Goal: Book appointment/travel/reservation

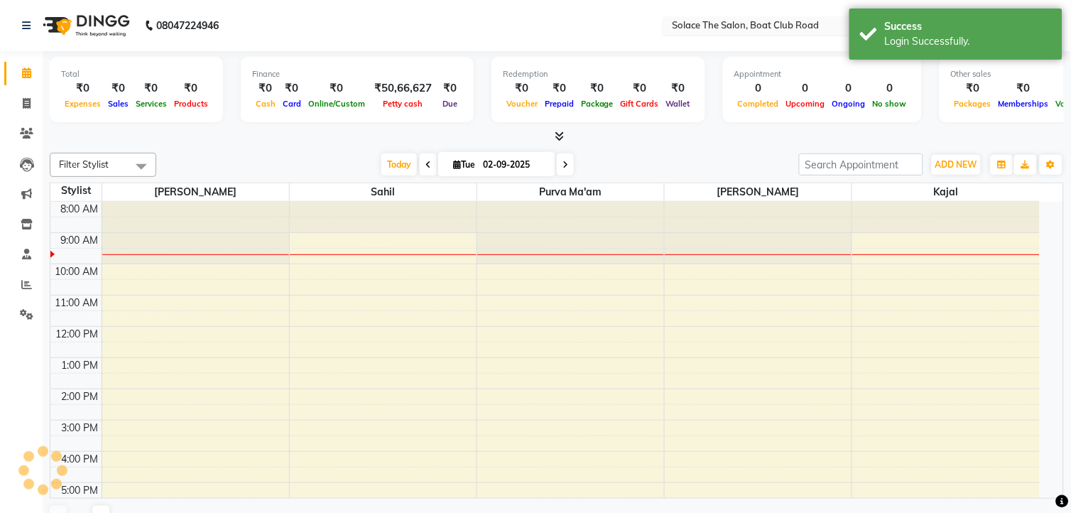
select select "en"
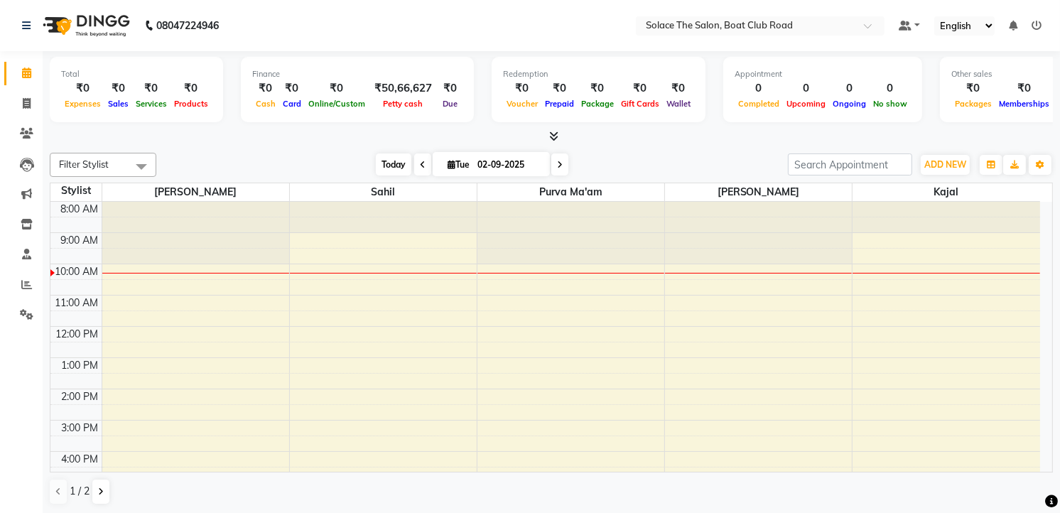
click at [385, 164] on span "Today" at bounding box center [394, 164] width 36 height 22
click at [379, 161] on span "Today" at bounding box center [394, 164] width 36 height 22
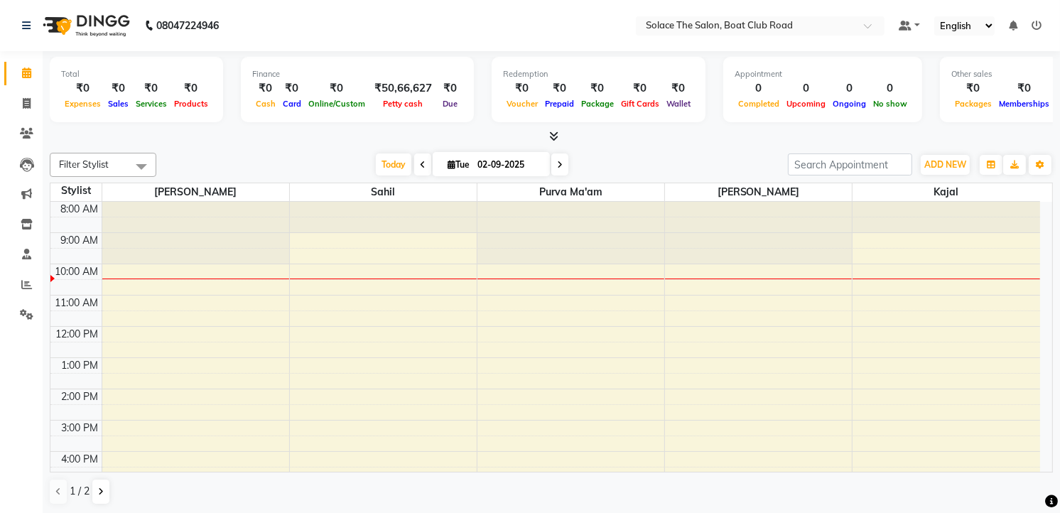
drag, startPoint x: 554, startPoint y: 160, endPoint x: 558, endPoint y: 166, distance: 7.7
click at [557, 161] on icon at bounding box center [560, 165] width 6 height 9
type input "03-09-2025"
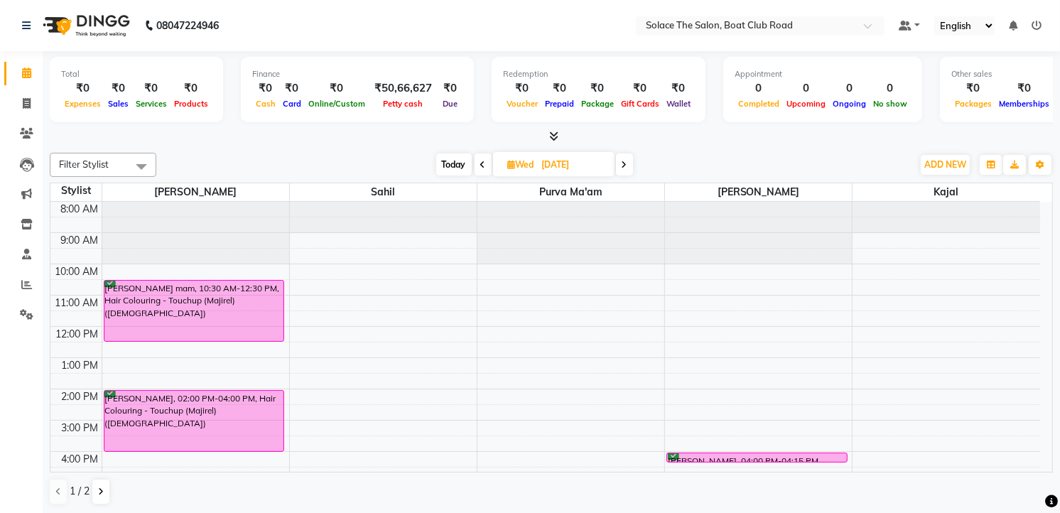
scroll to position [158, 0]
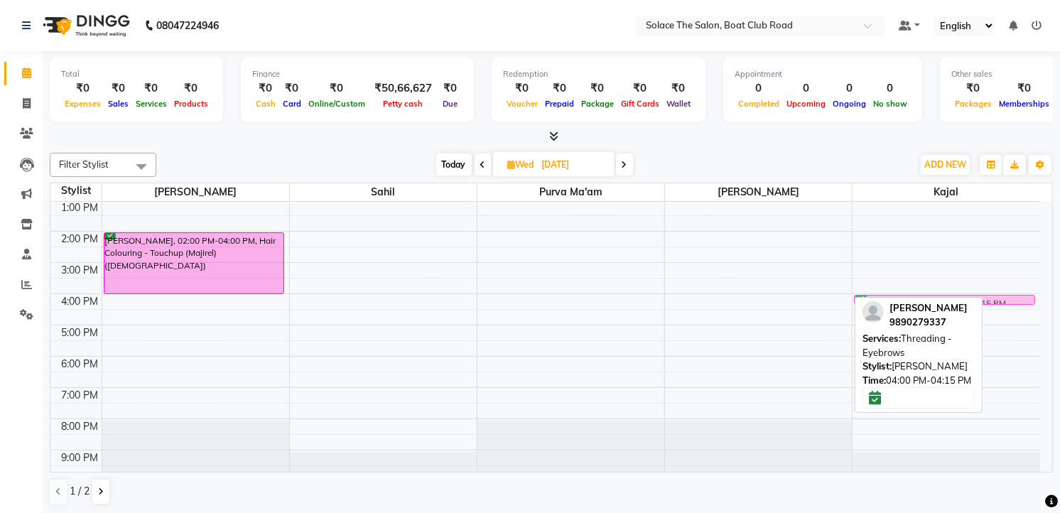
drag, startPoint x: 702, startPoint y: 297, endPoint x: 872, endPoint y: 306, distance: 170.0
click at [872, 306] on div "Filter Stylist Select All Sarfaraz sahil Purva Ma'am Dipti Kajal Atul rishi sur…" at bounding box center [551, 329] width 1003 height 364
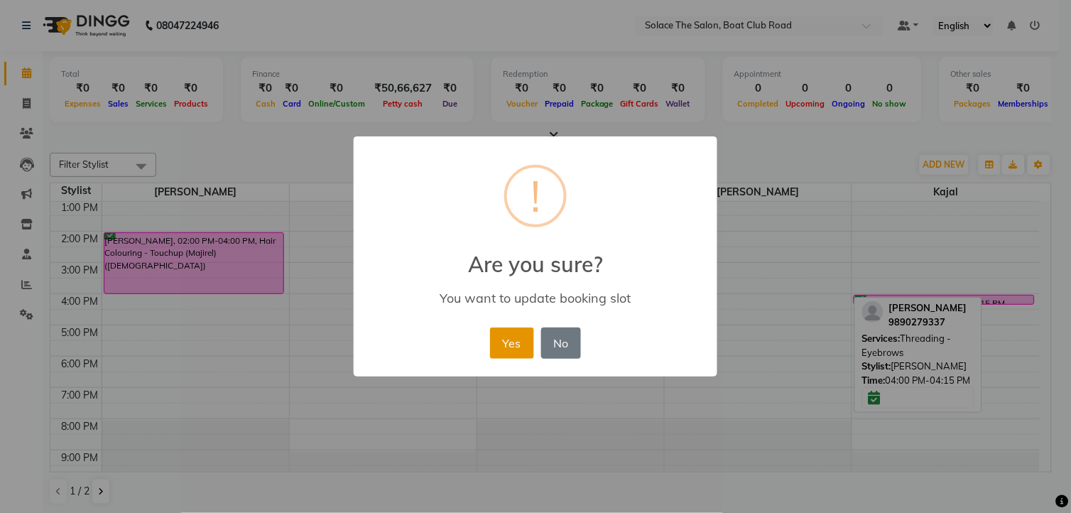
click at [520, 335] on button "Yes" at bounding box center [511, 342] width 43 height 31
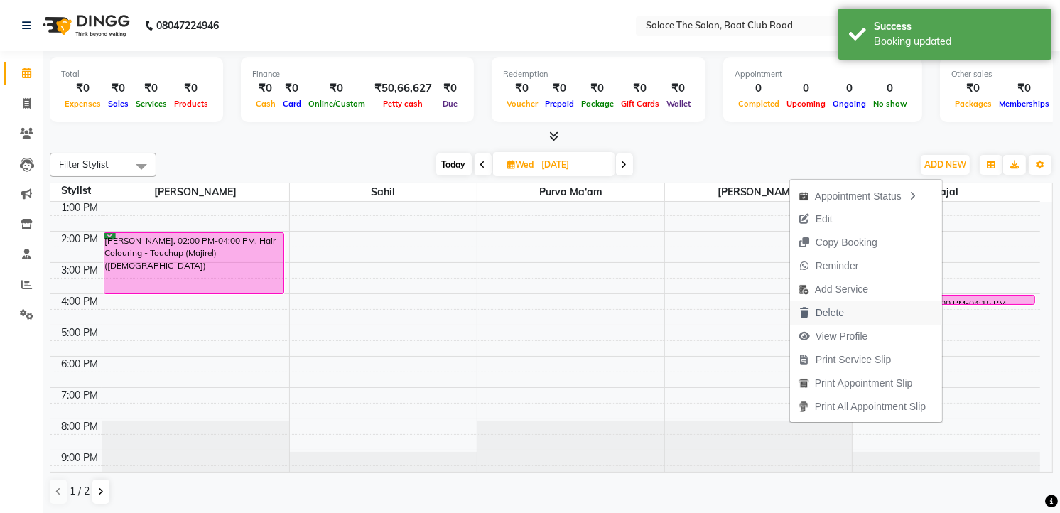
click at [815, 307] on span "Delete" at bounding box center [829, 312] width 28 height 15
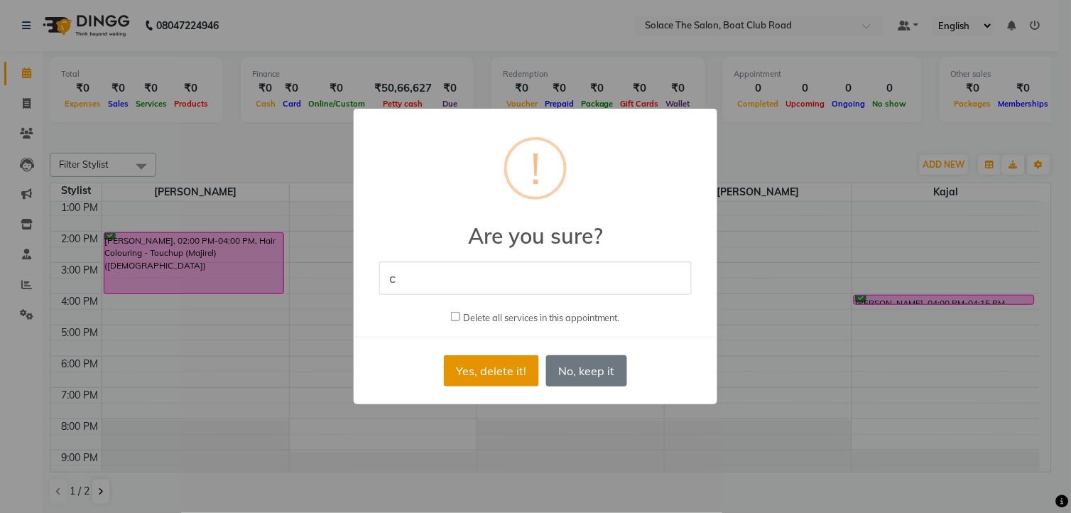
type input "c"
click at [501, 367] on button "Yes, delete it!" at bounding box center [491, 370] width 95 height 31
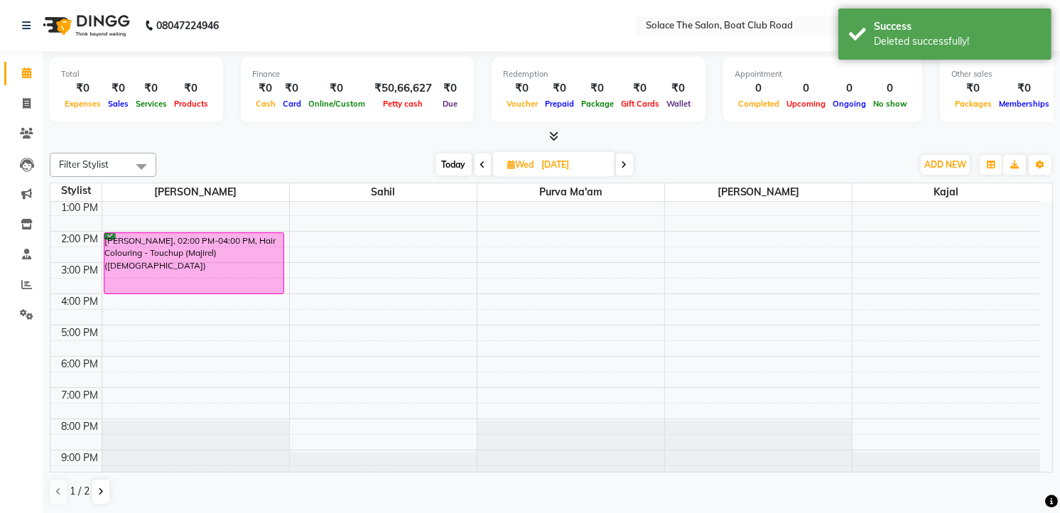
scroll to position [0, 0]
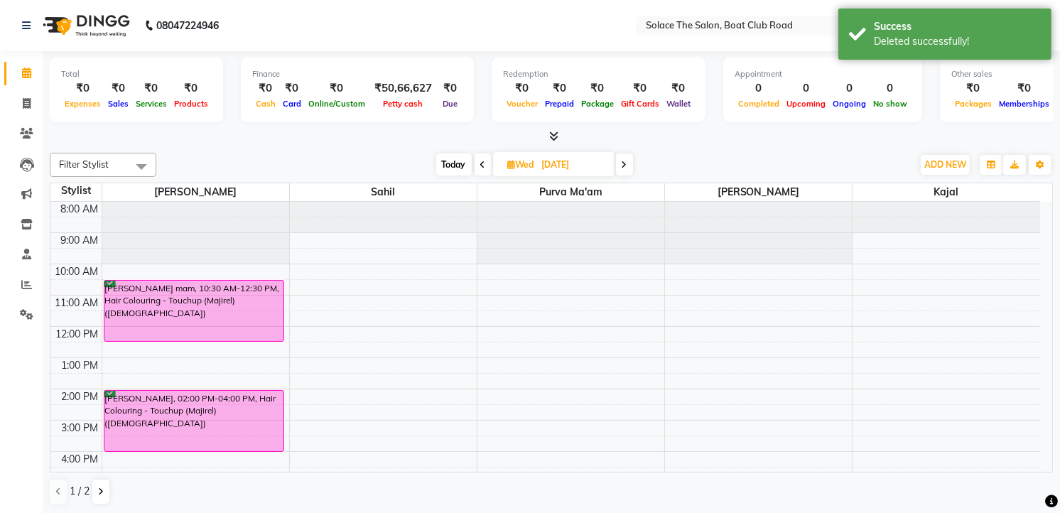
click at [456, 166] on span "Today" at bounding box center [454, 164] width 36 height 22
type input "02-09-2025"
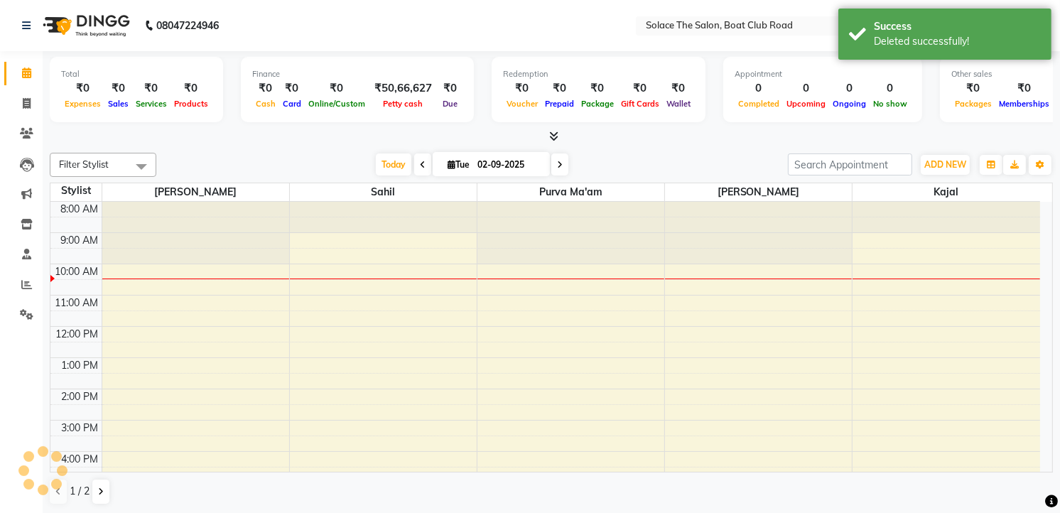
scroll to position [63, 0]
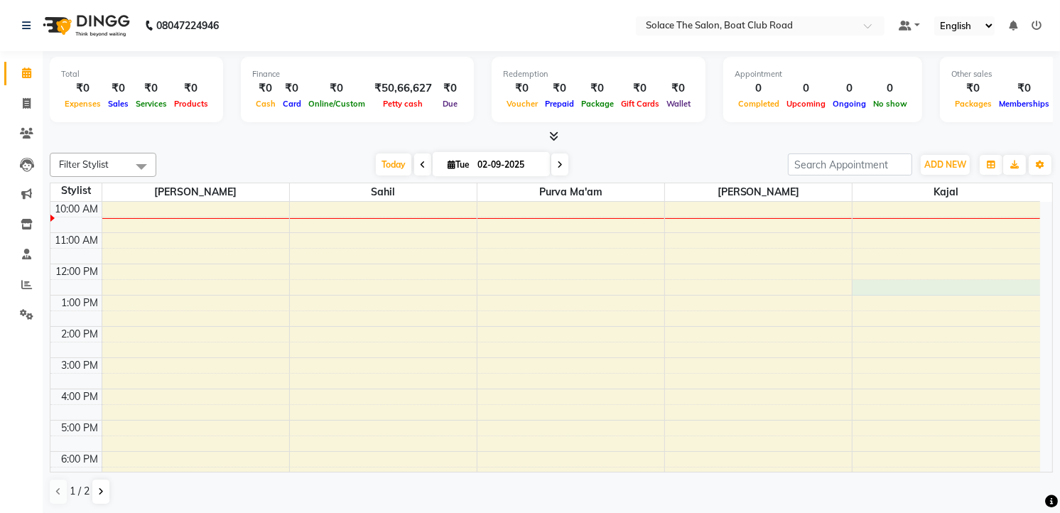
click at [862, 295] on td at bounding box center [571, 303] width 938 height 16
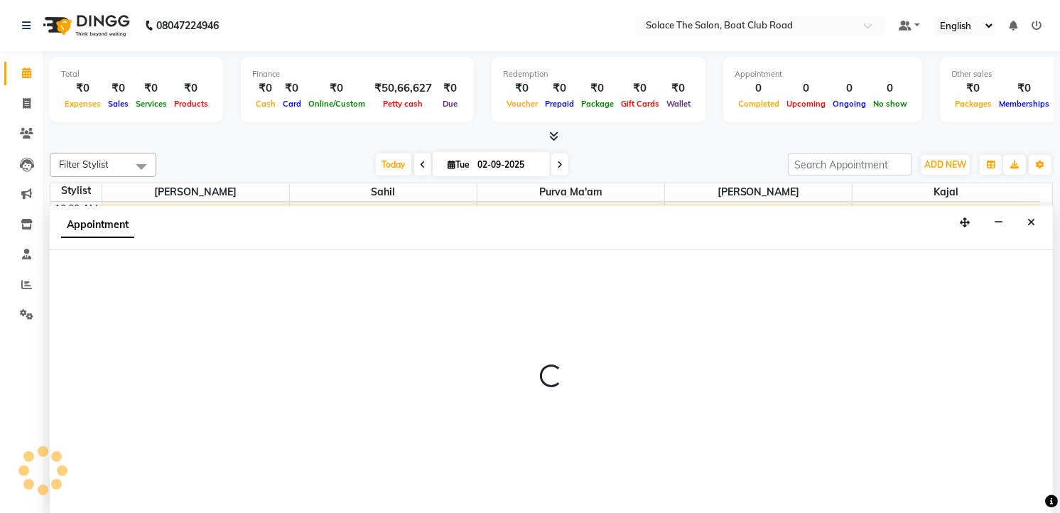
scroll to position [1, 0]
select select "23757"
select select "tentative"
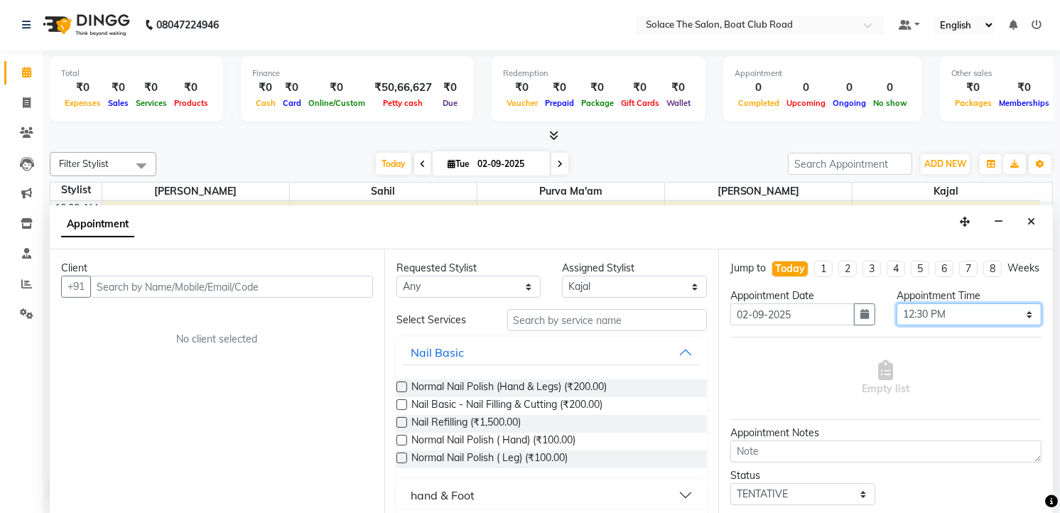
click at [961, 325] on select "Select 09:00 AM 09:15 AM 09:30 AM 09:45 AM 10:00 AM 10:15 AM 10:30 AM 10:45 AM …" at bounding box center [968, 314] width 145 height 22
select select "780"
click at [896, 316] on select "Select 09:00 AM 09:15 AM 09:30 AM 09:45 AM 10:00 AM 10:15 AM 10:30 AM 10:45 AM …" at bounding box center [968, 314] width 145 height 22
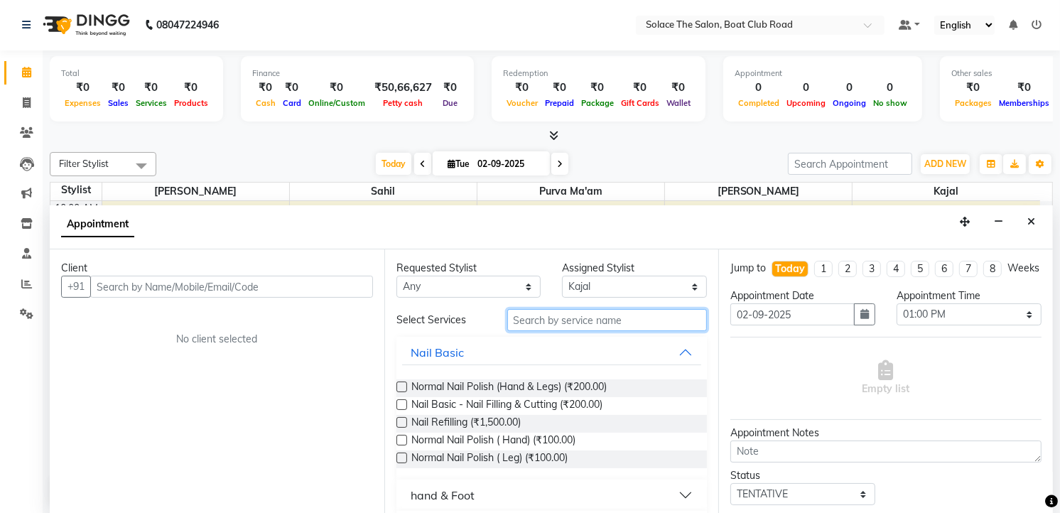
click at [609, 313] on input "text" at bounding box center [607, 320] width 200 height 22
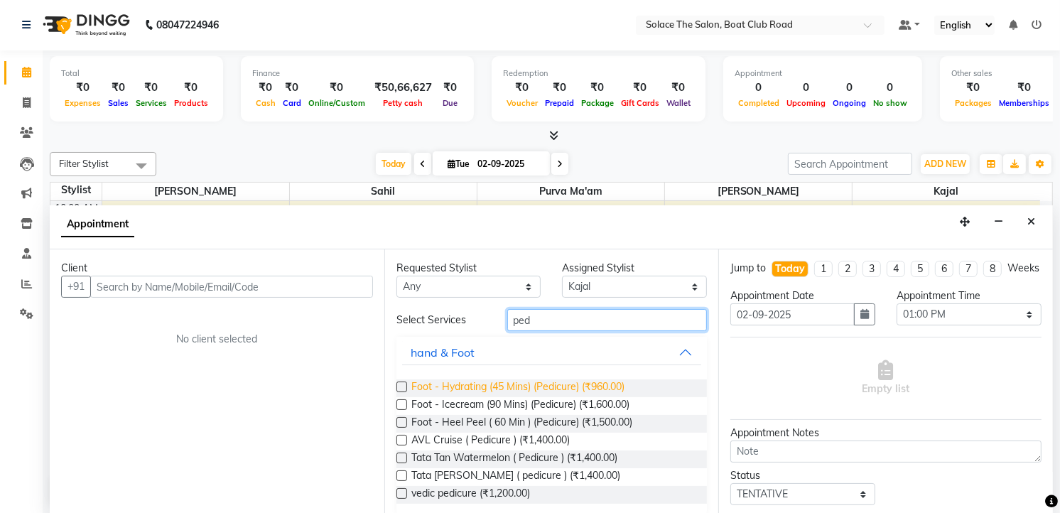
type input "ped"
click at [587, 386] on span "Foot - Hydrating (45 Mins) (Pedicure) (₹960.00)" at bounding box center [517, 388] width 213 height 18
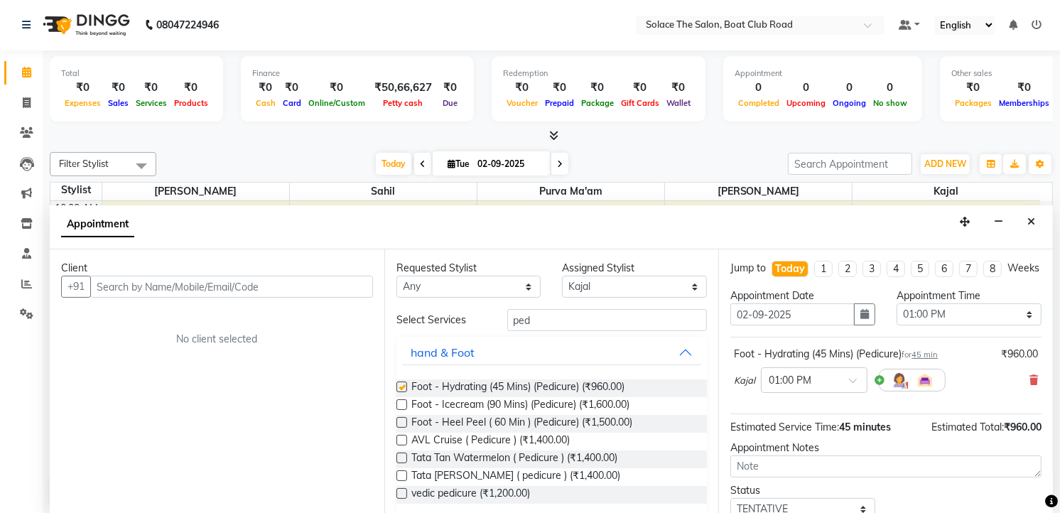
checkbox input "false"
click at [568, 315] on input "ped" at bounding box center [607, 320] width 200 height 22
type input "p"
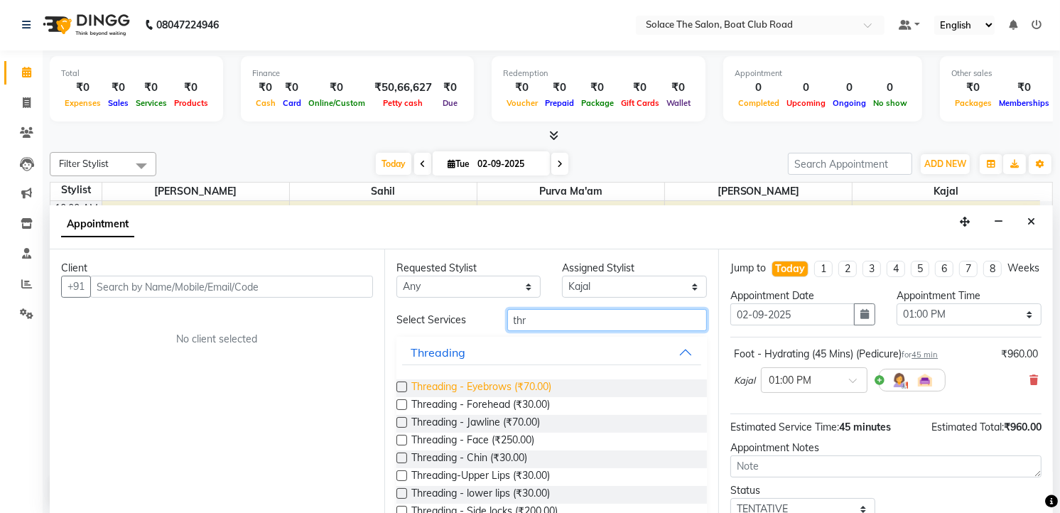
type input "thr"
click at [517, 386] on span "Threading - Eyebrows (₹70.00)" at bounding box center [481, 388] width 140 height 18
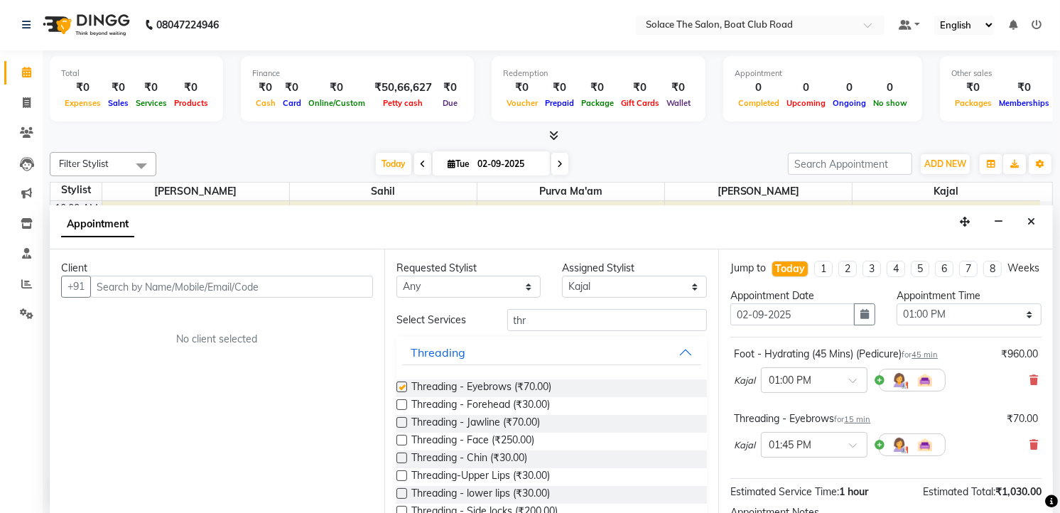
checkbox input "false"
click at [235, 271] on div "Client" at bounding box center [217, 268] width 312 height 15
click at [229, 287] on input "text" at bounding box center [231, 287] width 283 height 22
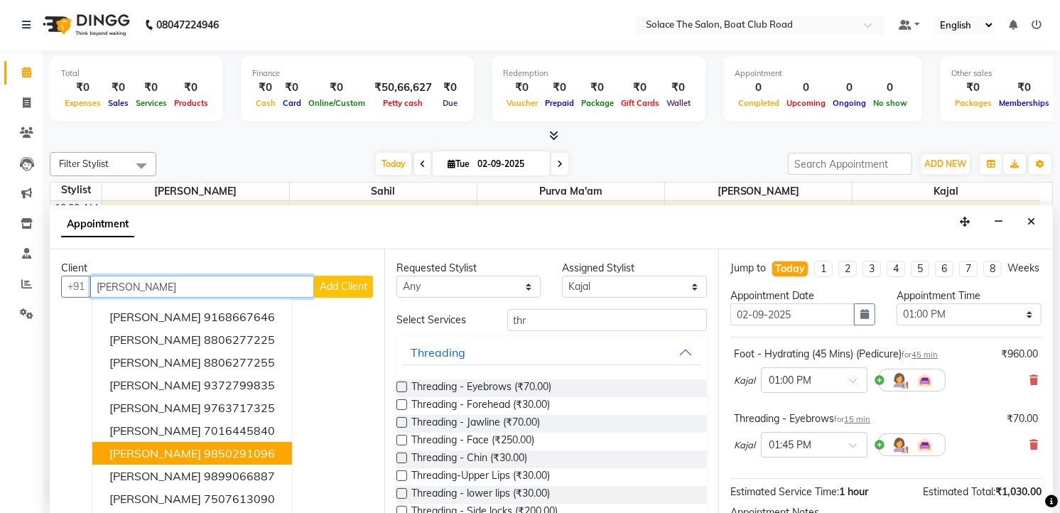
click at [210, 448] on ngb-highlight "9850291096" at bounding box center [239, 453] width 71 height 14
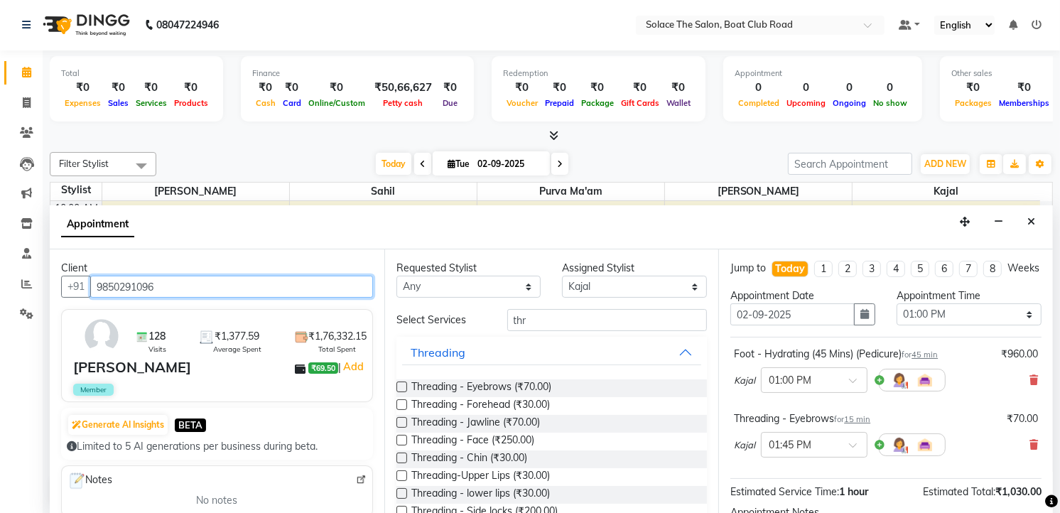
scroll to position [174, 0]
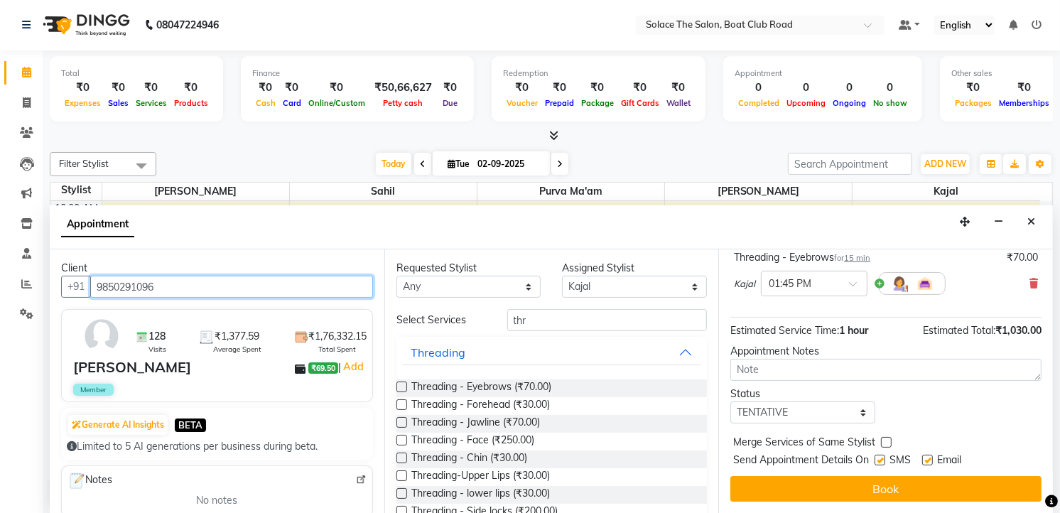
type input "9850291096"
click at [818, 414] on select "Select TENTATIVE CONFIRM CHECK-IN UPCOMING" at bounding box center [802, 412] width 145 height 22
select select "confirm booking"
click at [730, 401] on select "Select TENTATIVE CONFIRM CHECK-IN UPCOMING" at bounding box center [802, 412] width 145 height 22
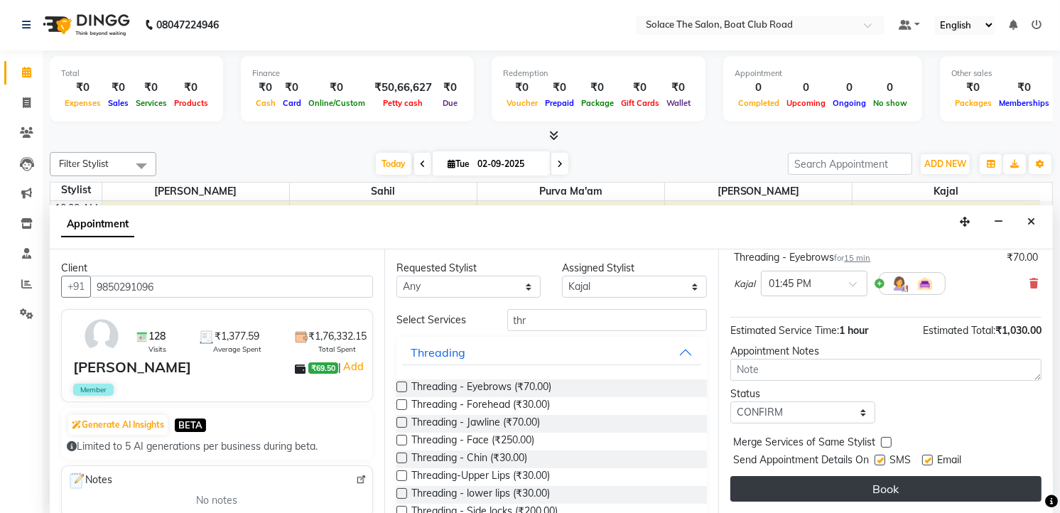
click at [862, 479] on button "Book" at bounding box center [885, 489] width 311 height 26
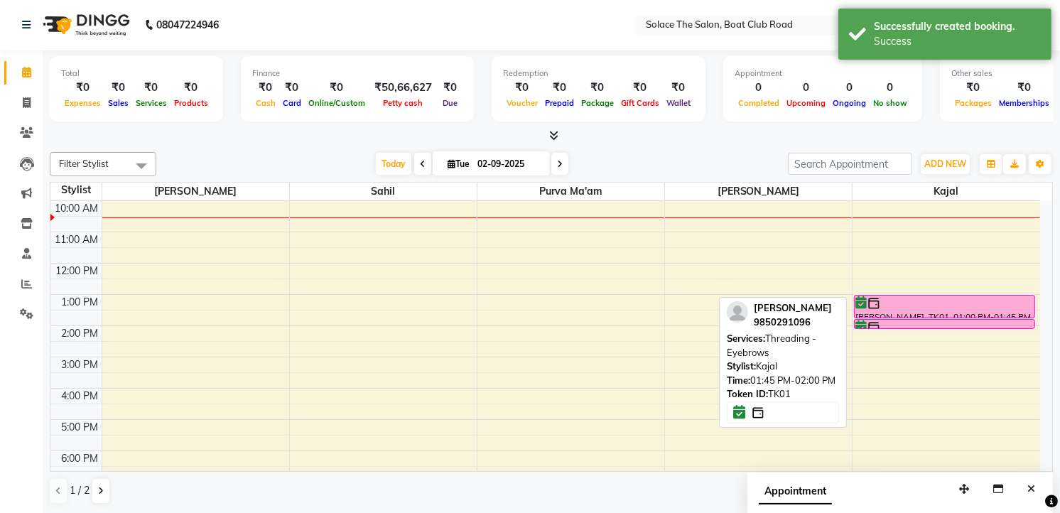
scroll to position [0, 0]
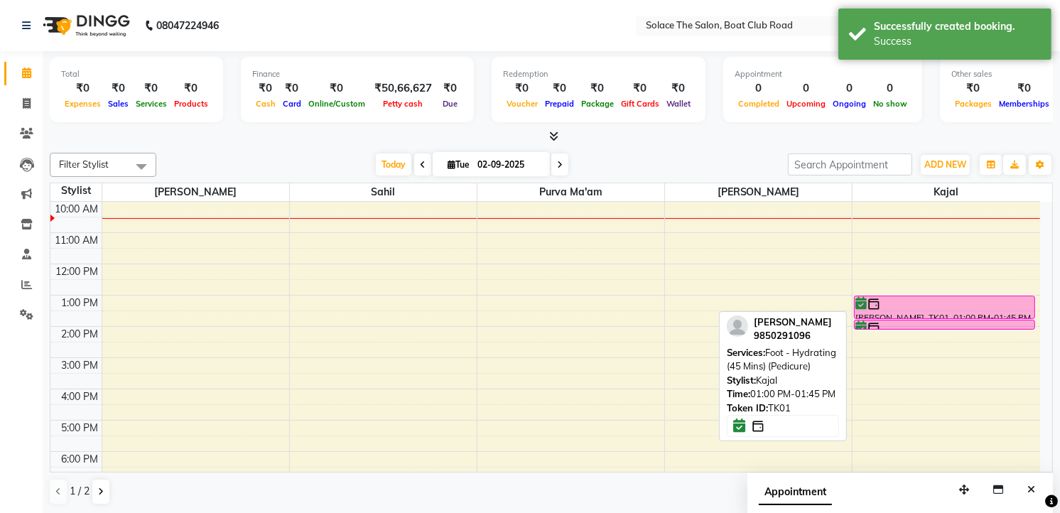
click at [901, 307] on div at bounding box center [944, 304] width 178 height 14
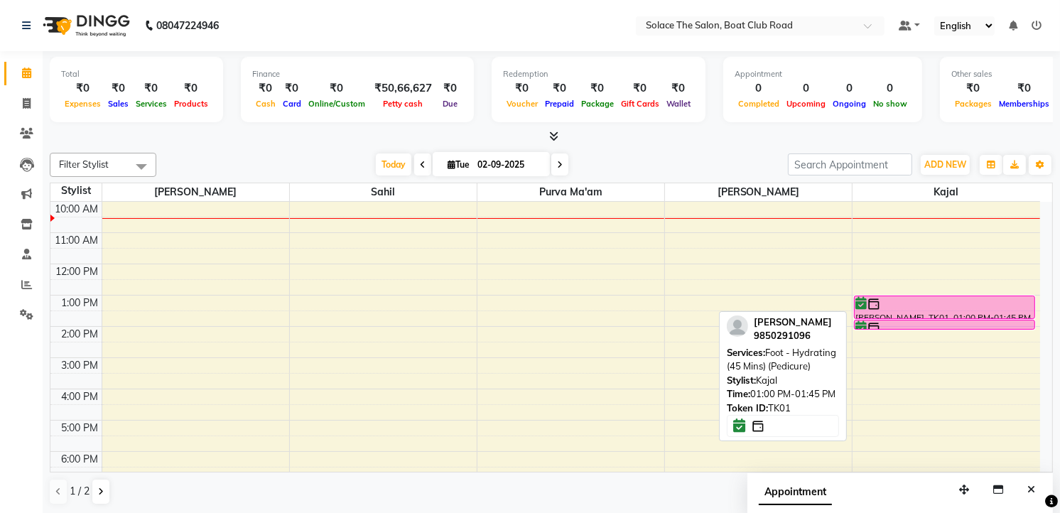
click at [881, 303] on img at bounding box center [874, 304] width 14 height 14
select select "6"
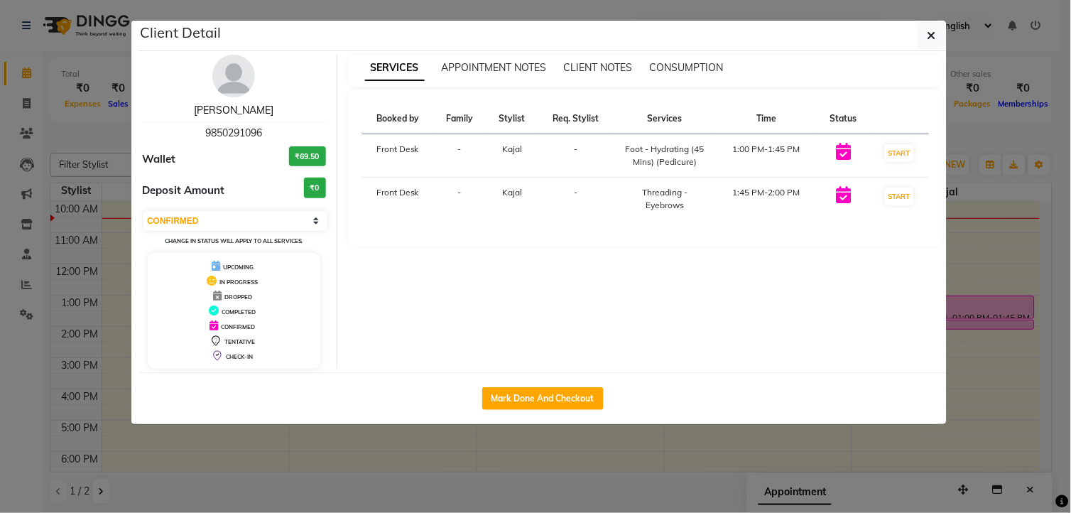
click at [240, 109] on link "Shaha Mam" at bounding box center [234, 110] width 80 height 13
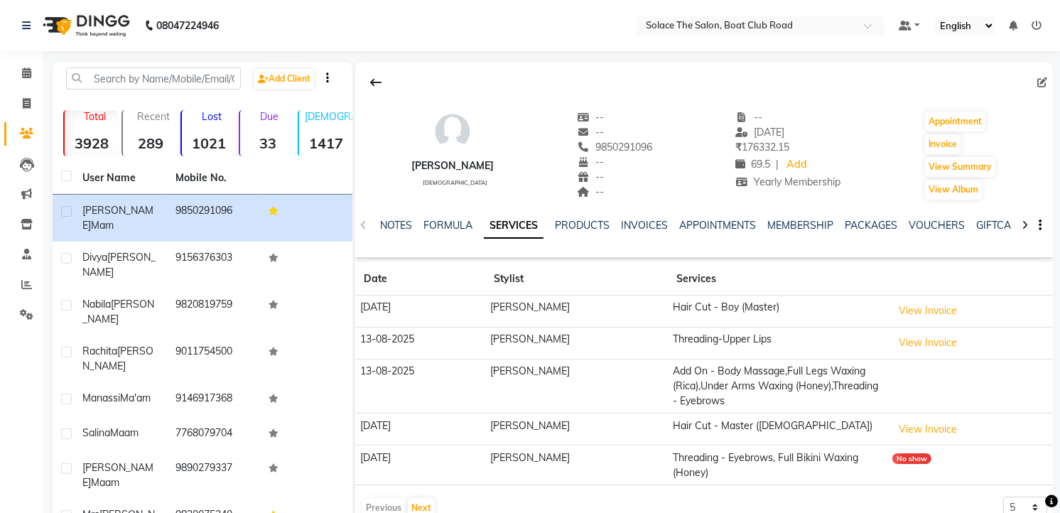
scroll to position [129, 0]
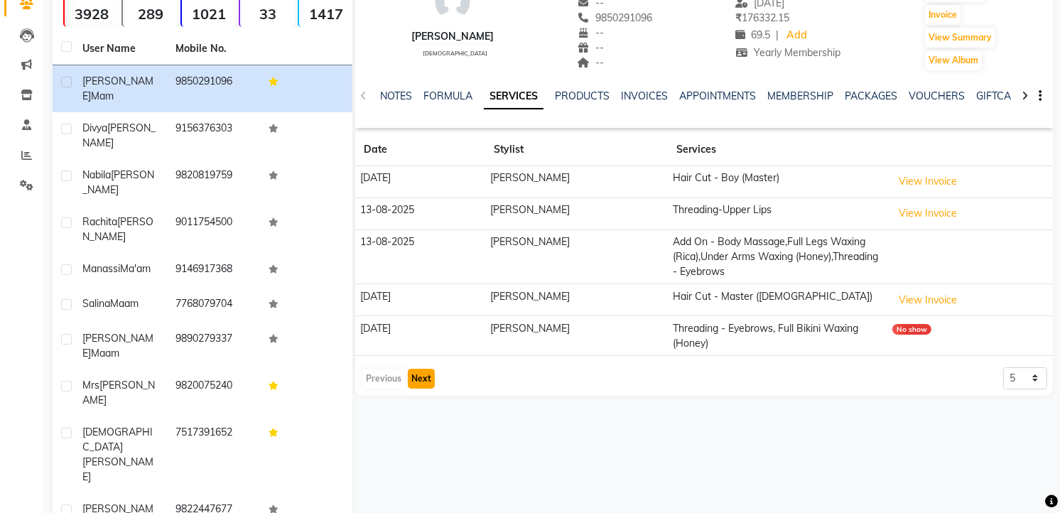
click at [430, 369] on button "Next" at bounding box center [421, 379] width 27 height 20
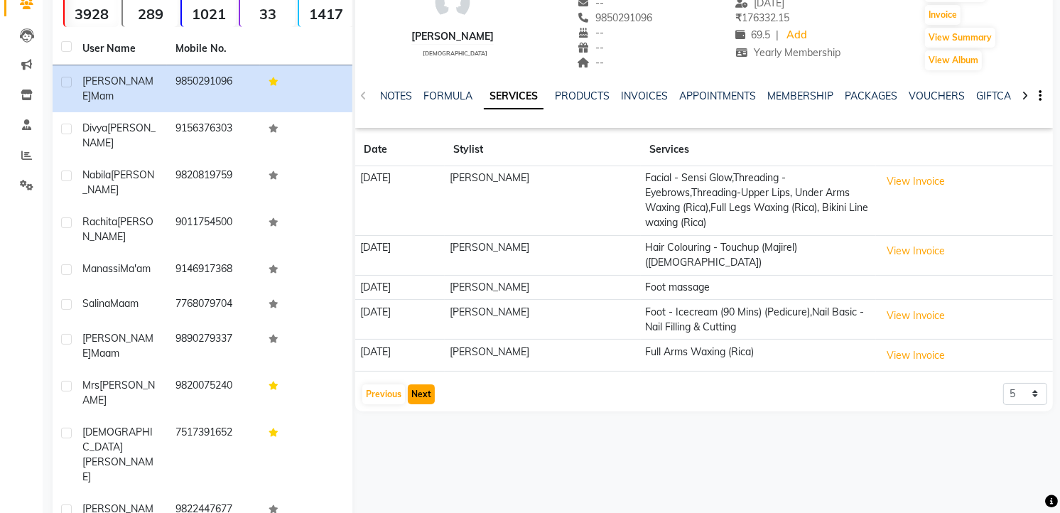
click at [419, 384] on button "Next" at bounding box center [421, 394] width 27 height 20
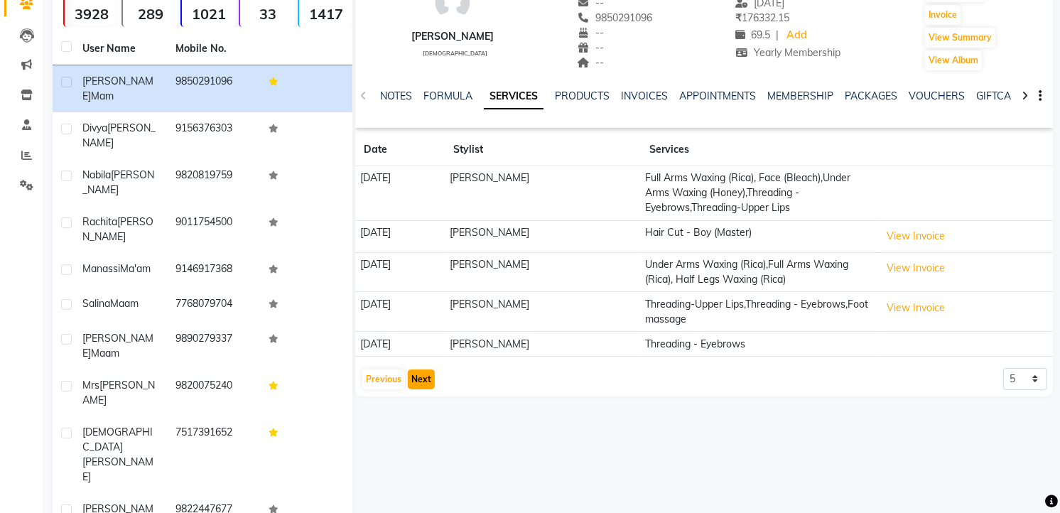
click at [420, 381] on button "Next" at bounding box center [421, 379] width 27 height 20
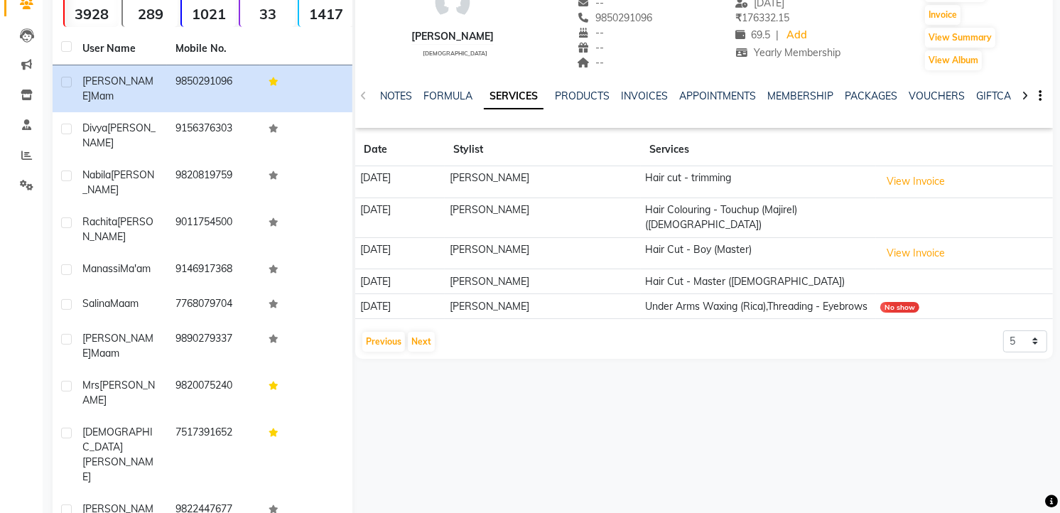
click at [416, 314] on app-client-history "Date Stylist Services 13-06-2025 Sarfaraz Hair cut - trimming View Invoice 13-0…" at bounding box center [704, 243] width 698 height 219
click at [420, 332] on button "Next" at bounding box center [421, 342] width 27 height 20
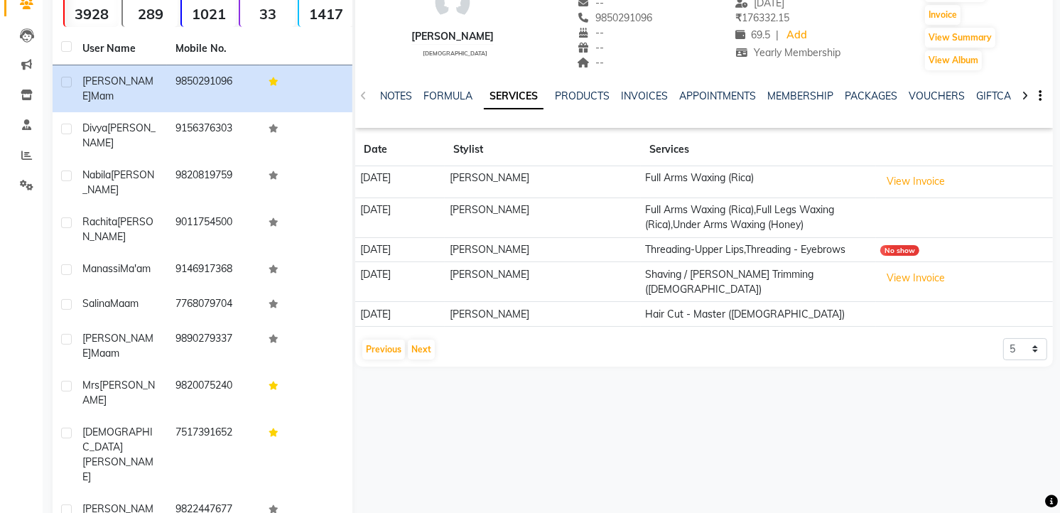
click at [419, 325] on app-client-history "Date Stylist Services 04-06-2025 Dipti Full Arms Waxing (Rica) View Invoice 04-…" at bounding box center [704, 247] width 698 height 227
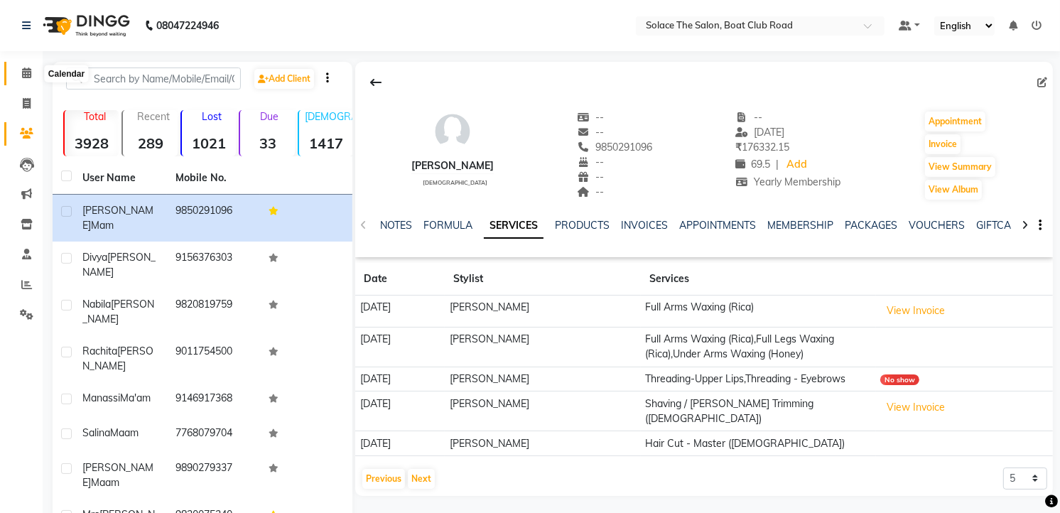
click at [23, 72] on icon at bounding box center [26, 72] width 9 height 11
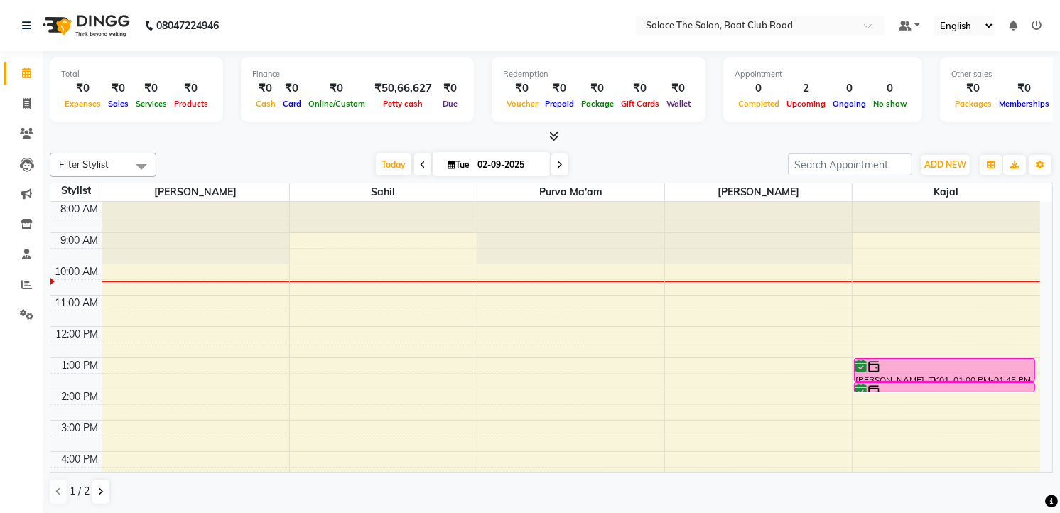
scroll to position [79, 0]
